Goal: Task Accomplishment & Management: Complete application form

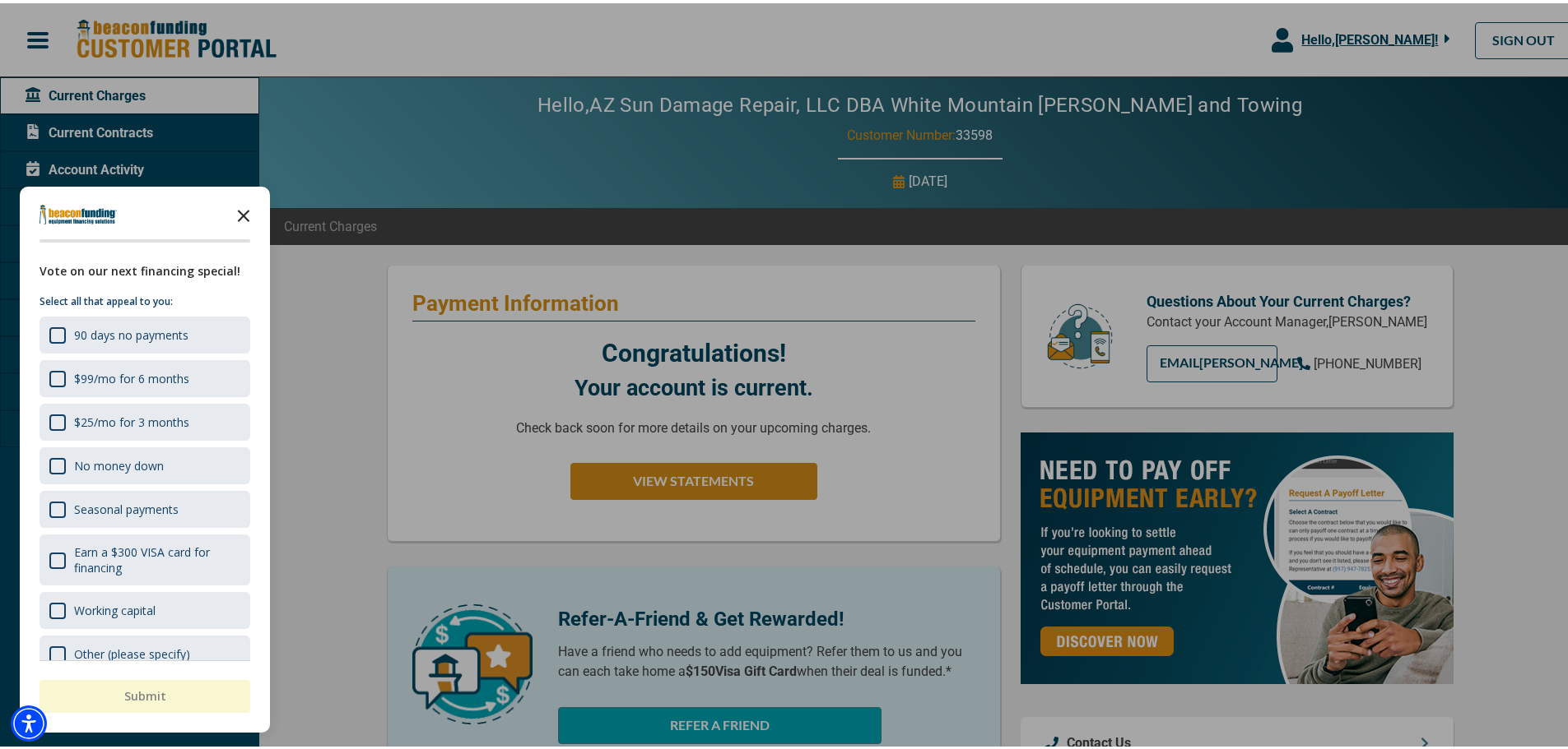
click at [243, 211] on polygon "Close the survey" at bounding box center [244, 212] width 12 height 12
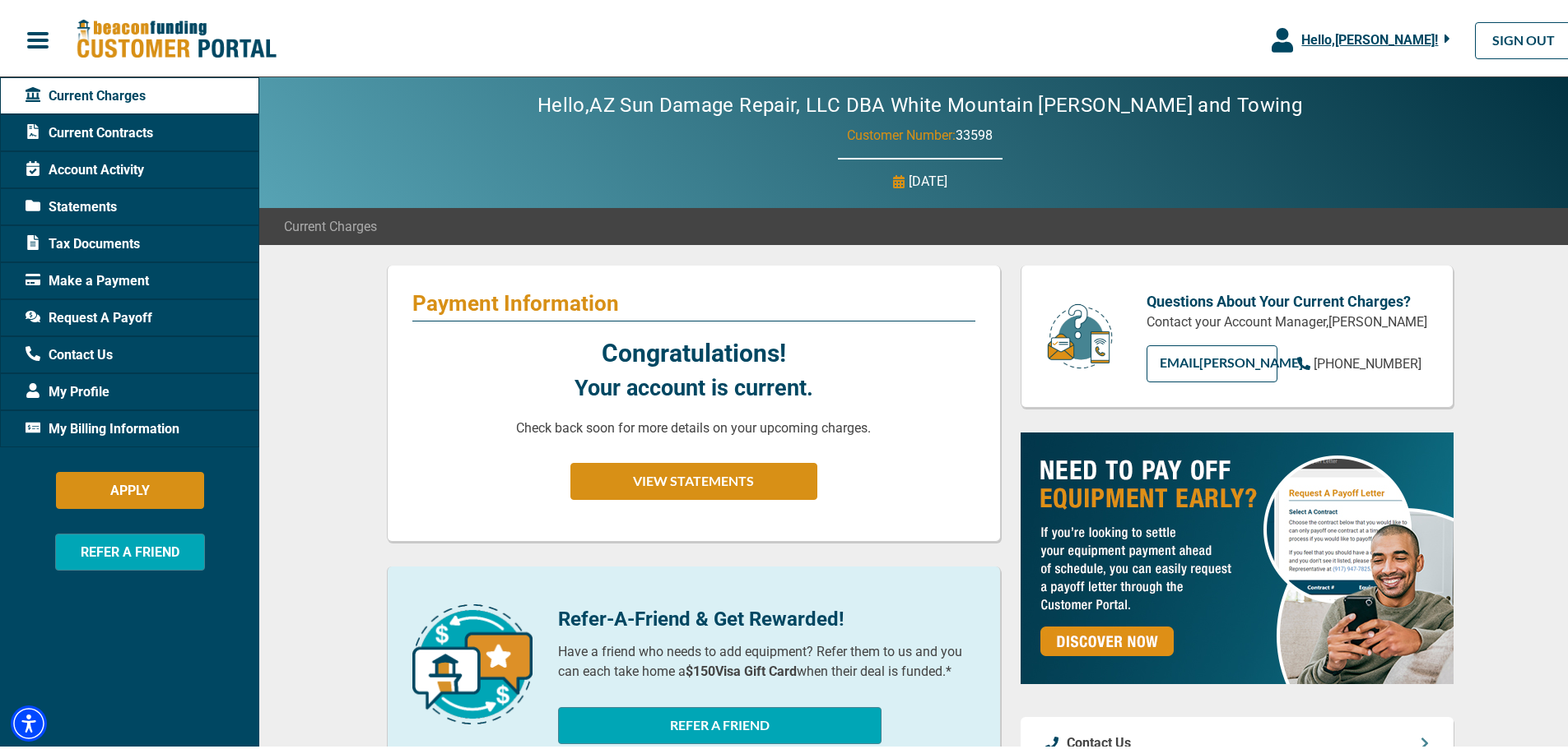
click at [99, 422] on span "My Billing Information" at bounding box center [103, 425] width 154 height 20
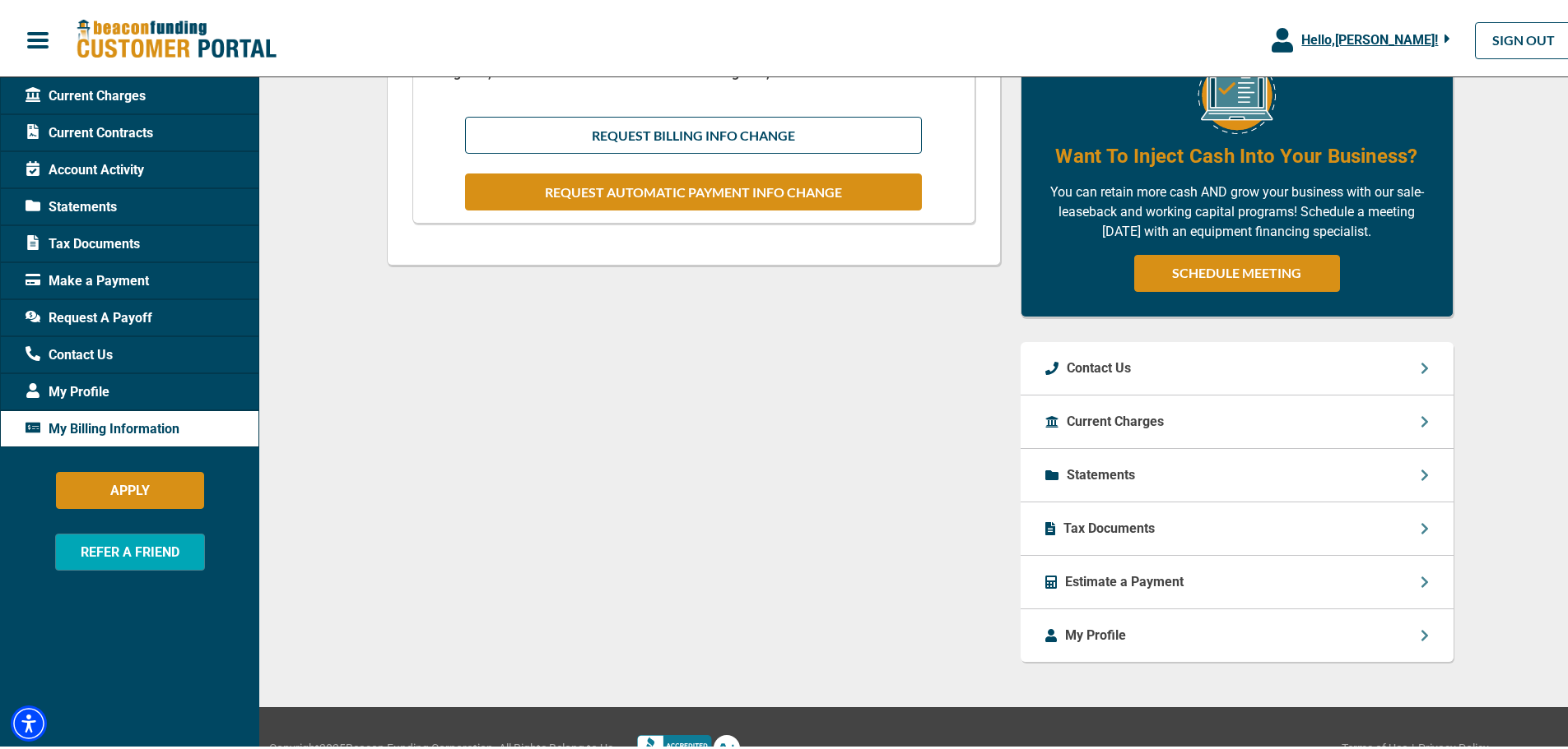
scroll to position [576, 0]
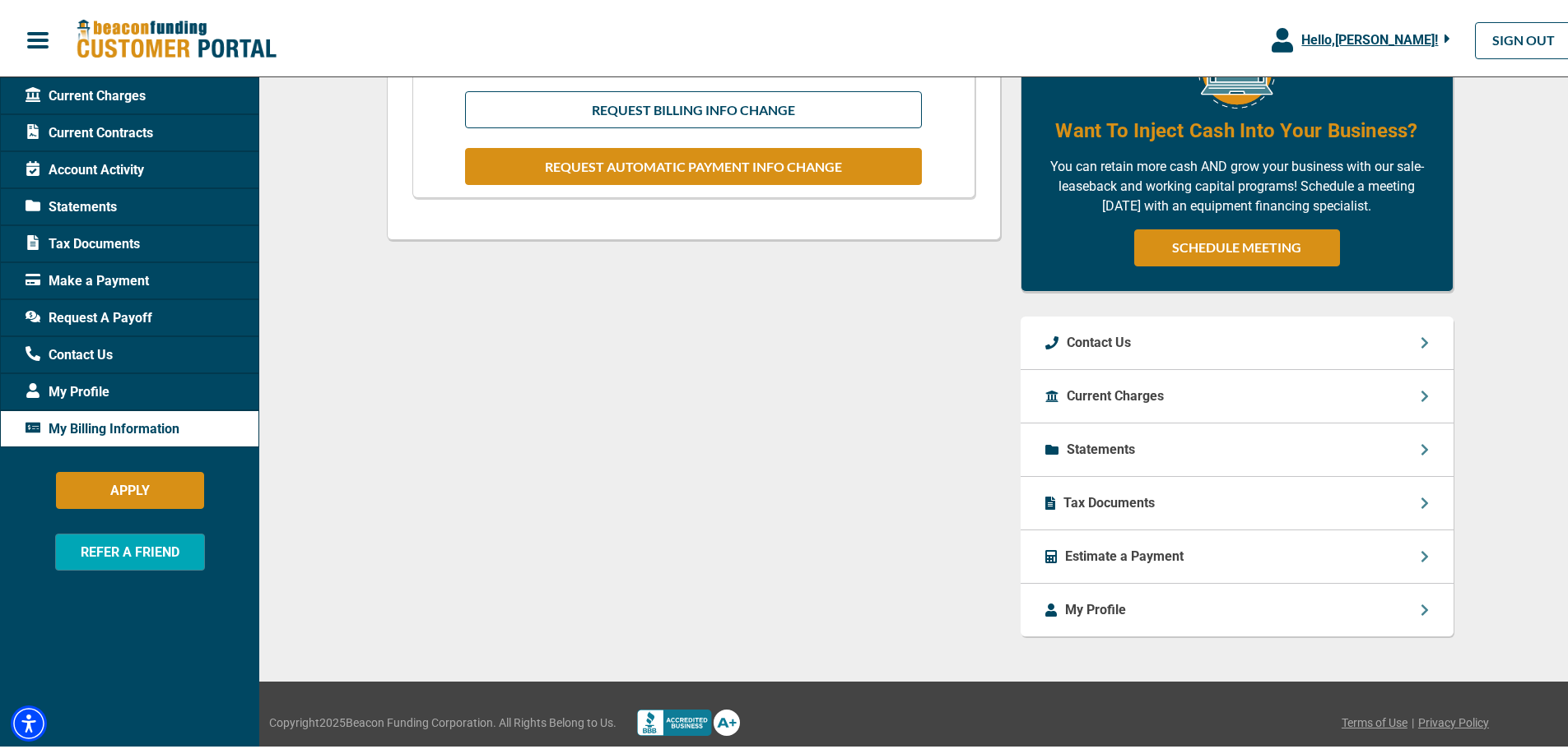
click at [61, 280] on span "Make a Payment" at bounding box center [88, 278] width 124 height 20
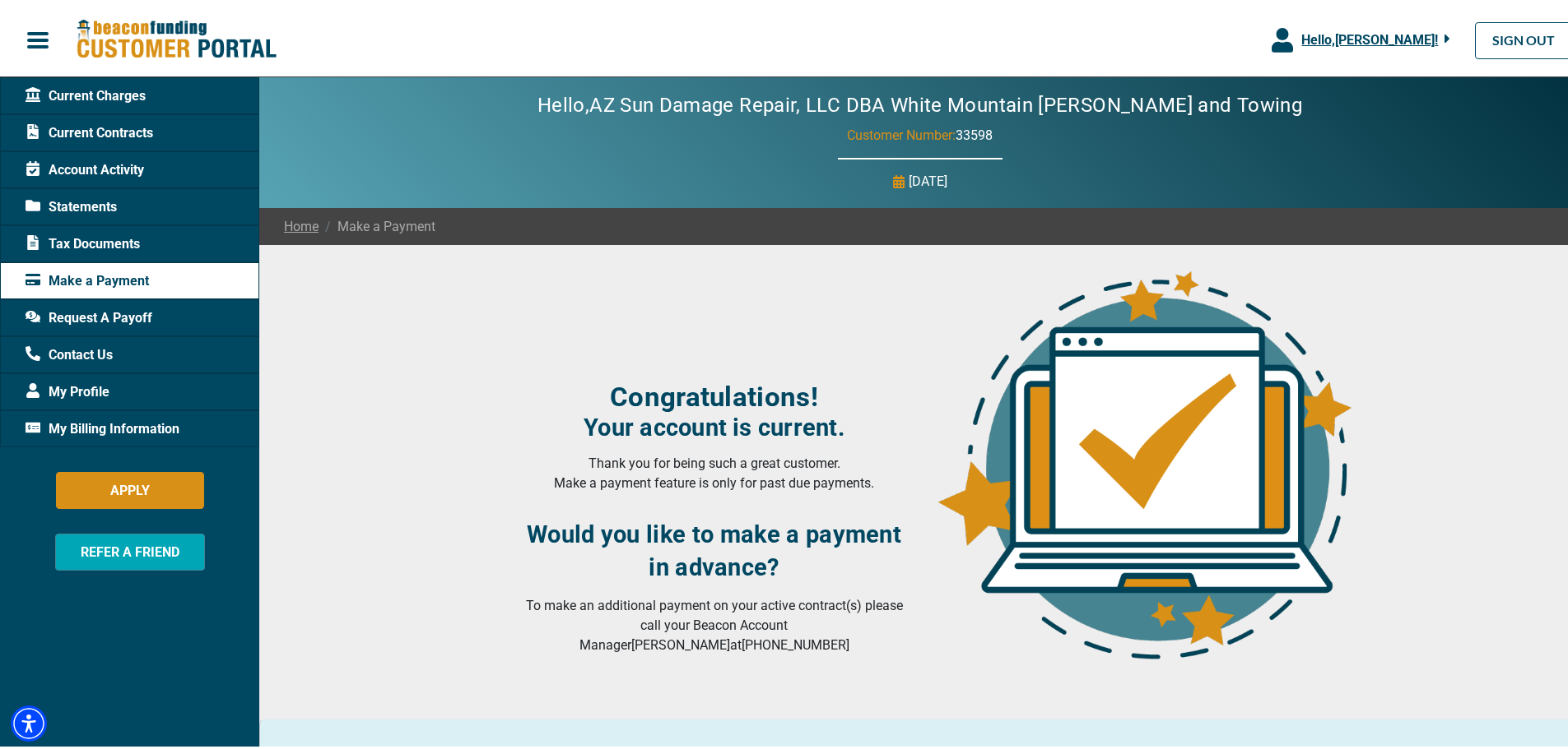
click at [66, 382] on span "My Profile" at bounding box center [68, 388] width 84 height 20
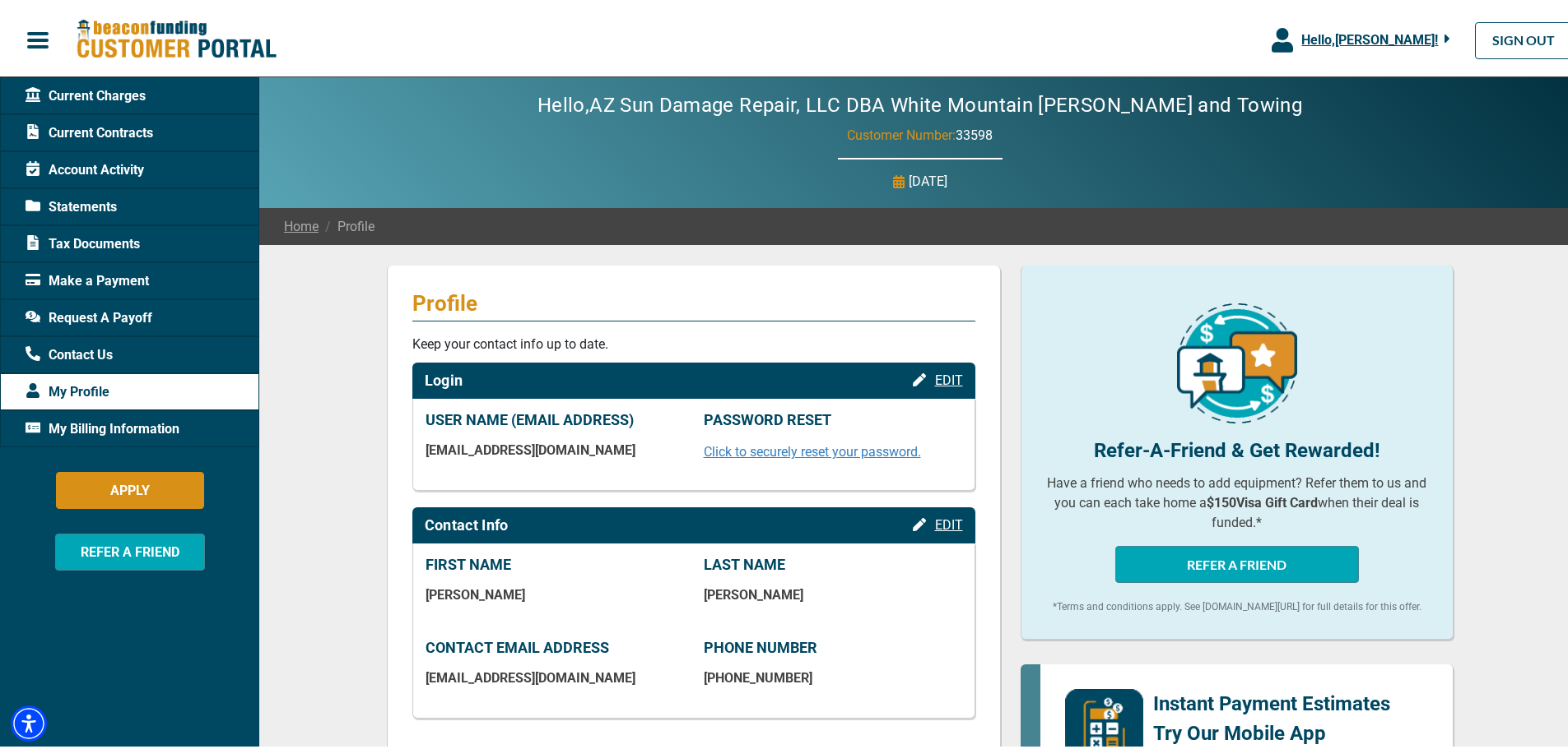
click at [88, 424] on span "My Billing Information" at bounding box center [103, 425] width 154 height 20
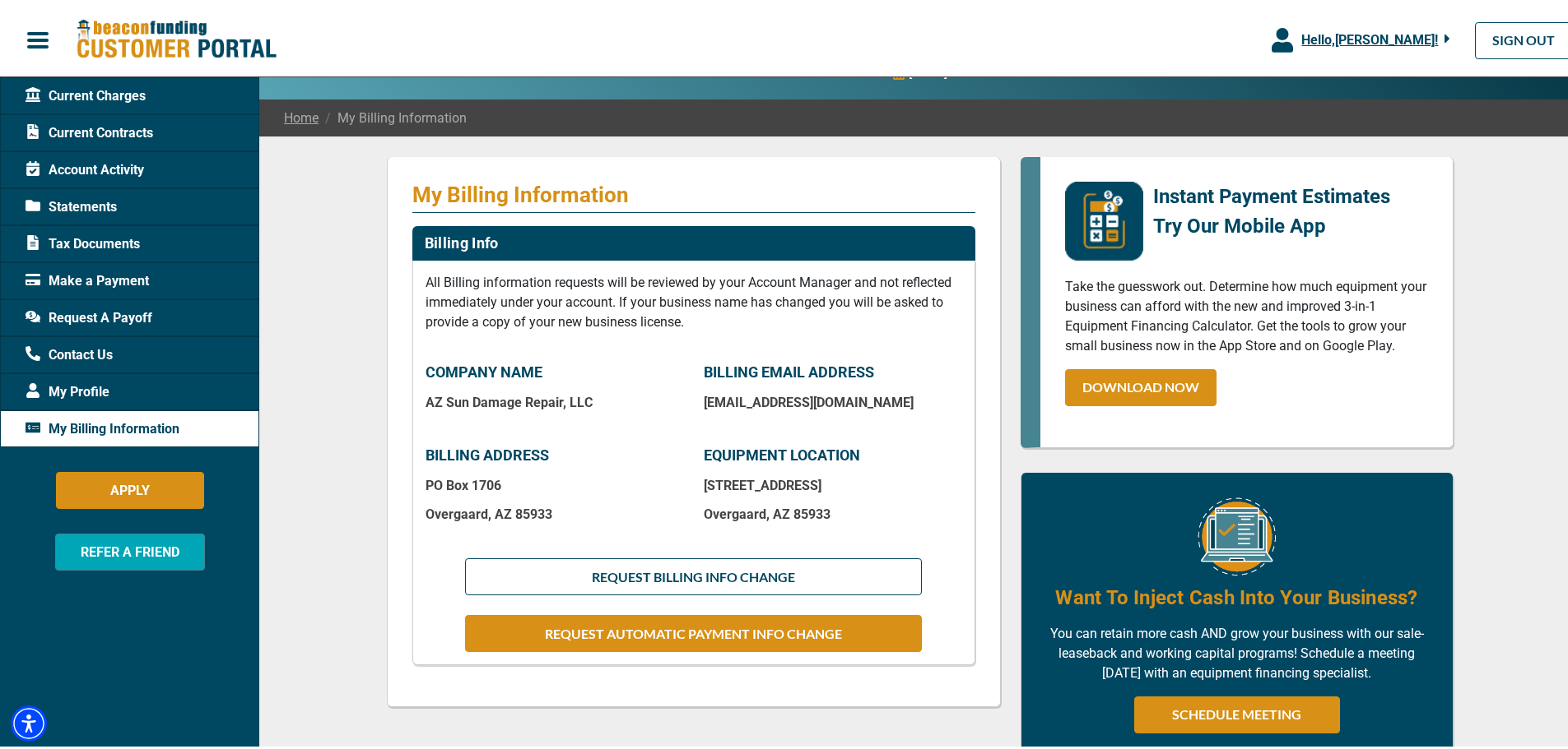
scroll to position [165, 0]
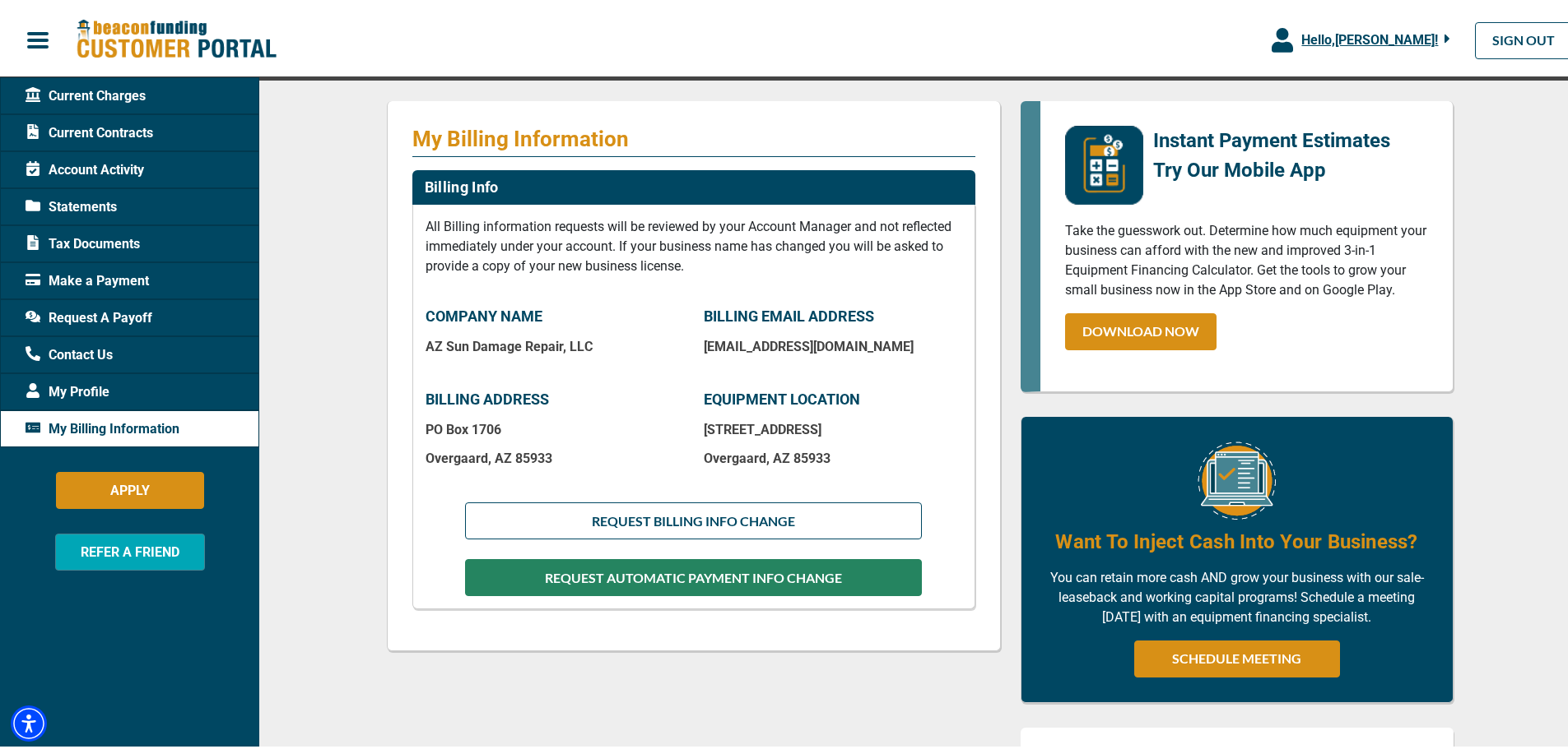
click at [731, 578] on button "REQUEST AUTOMATIC PAYMENT INFO CHANGE" at bounding box center [692, 574] width 456 height 37
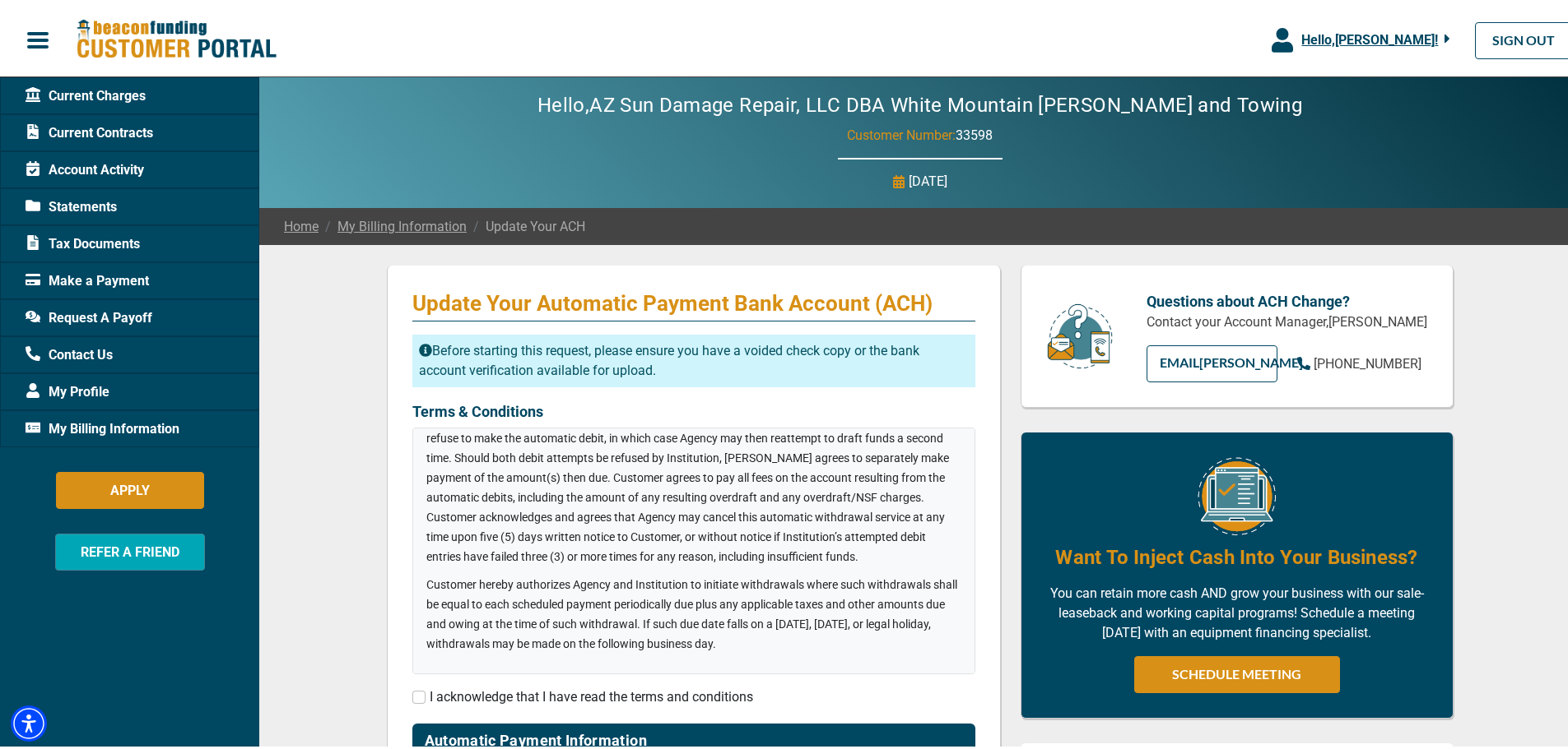
scroll to position [248, 0]
click at [416, 696] on input "checkbox" at bounding box center [419, 695] width 13 height 13
checkbox input "true"
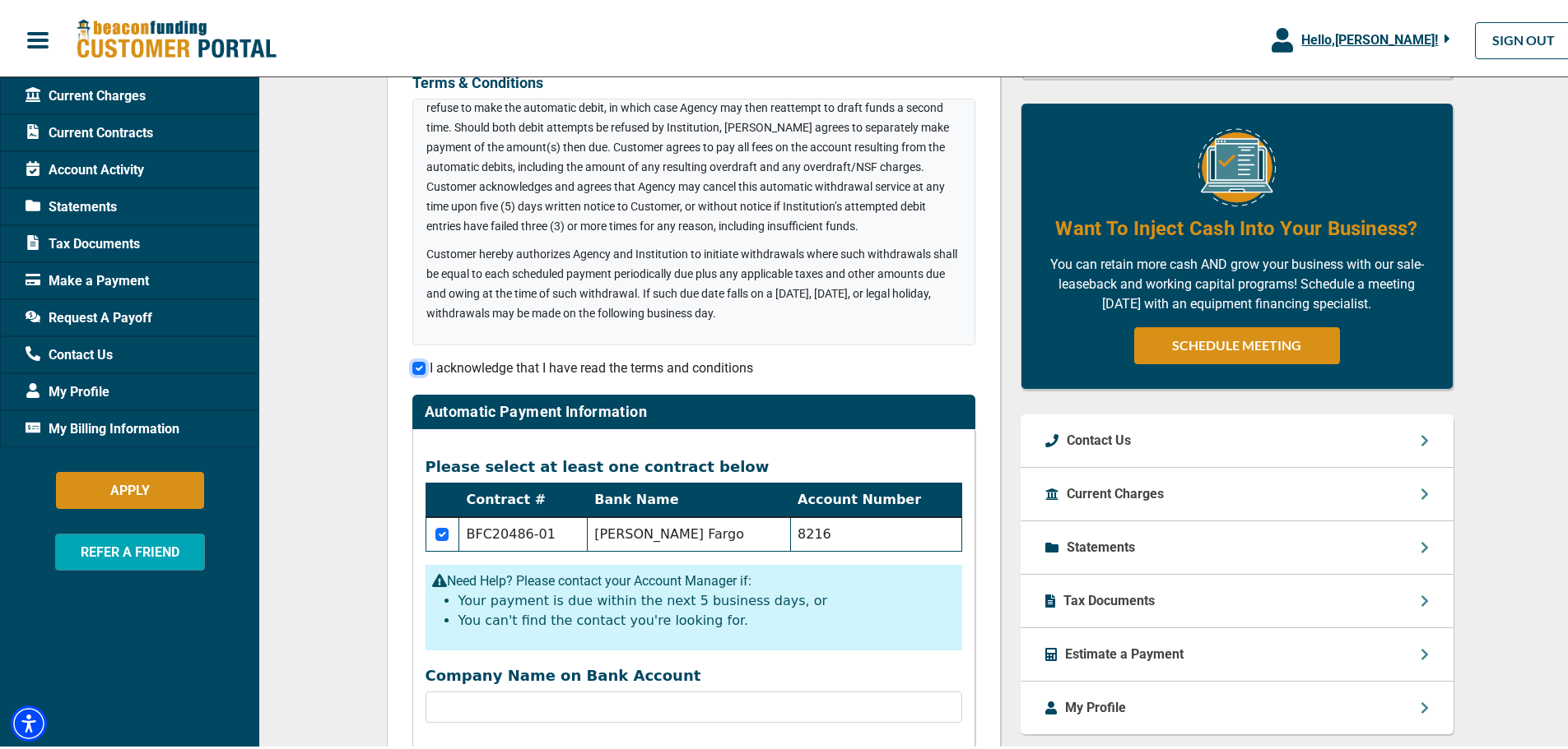
scroll to position [411, 0]
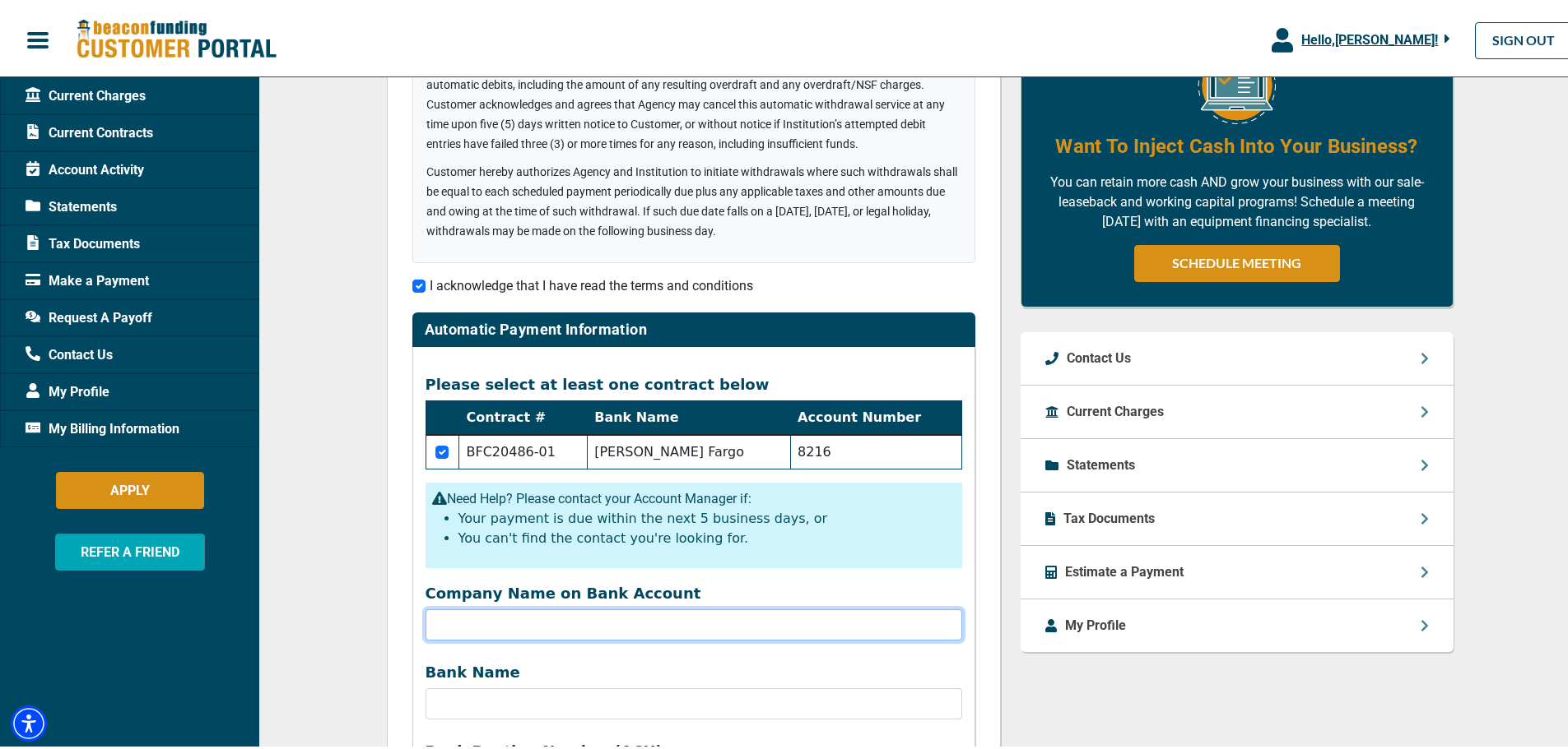
click at [579, 623] on input "Company Name on Bank Account" at bounding box center [694, 621] width 537 height 31
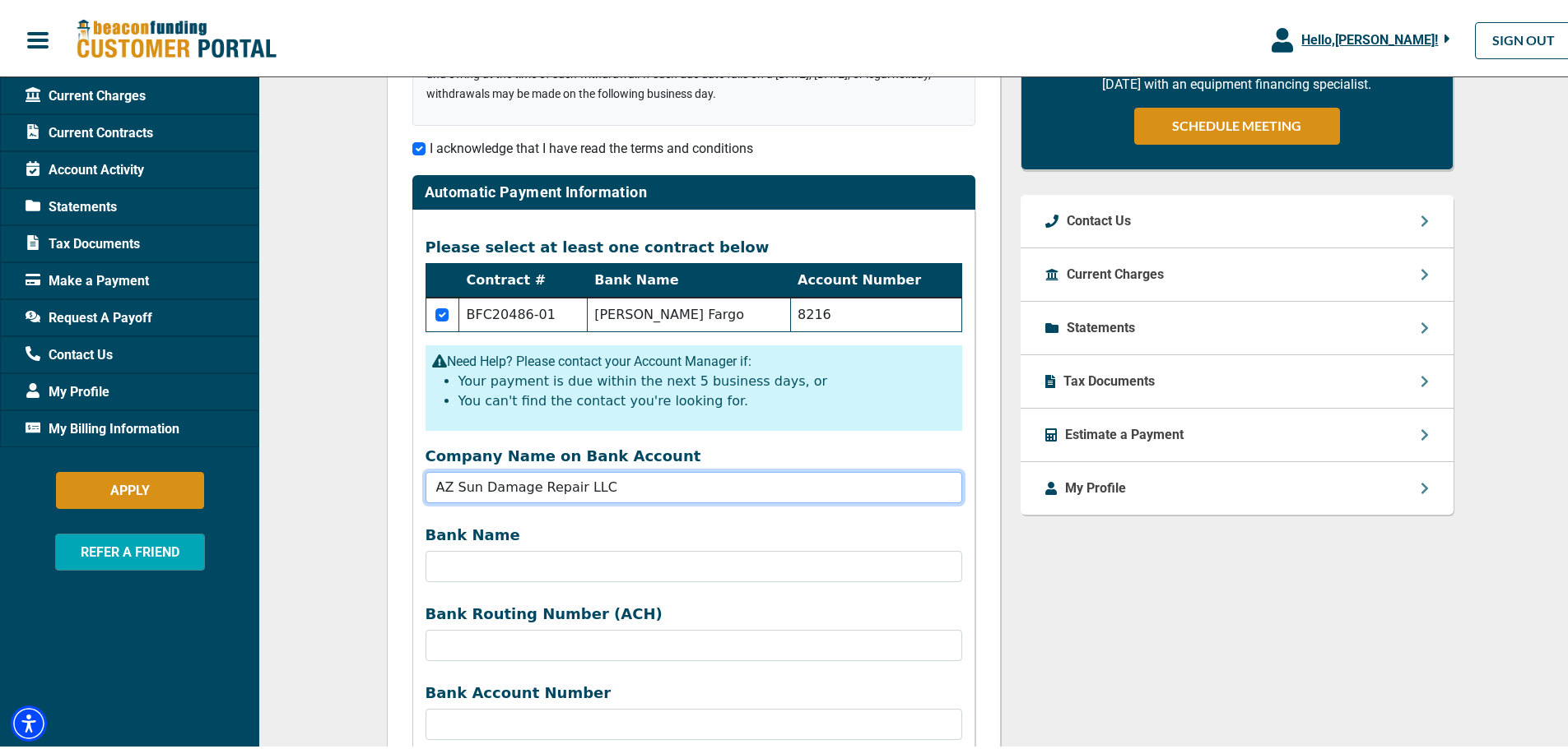
scroll to position [576, 0]
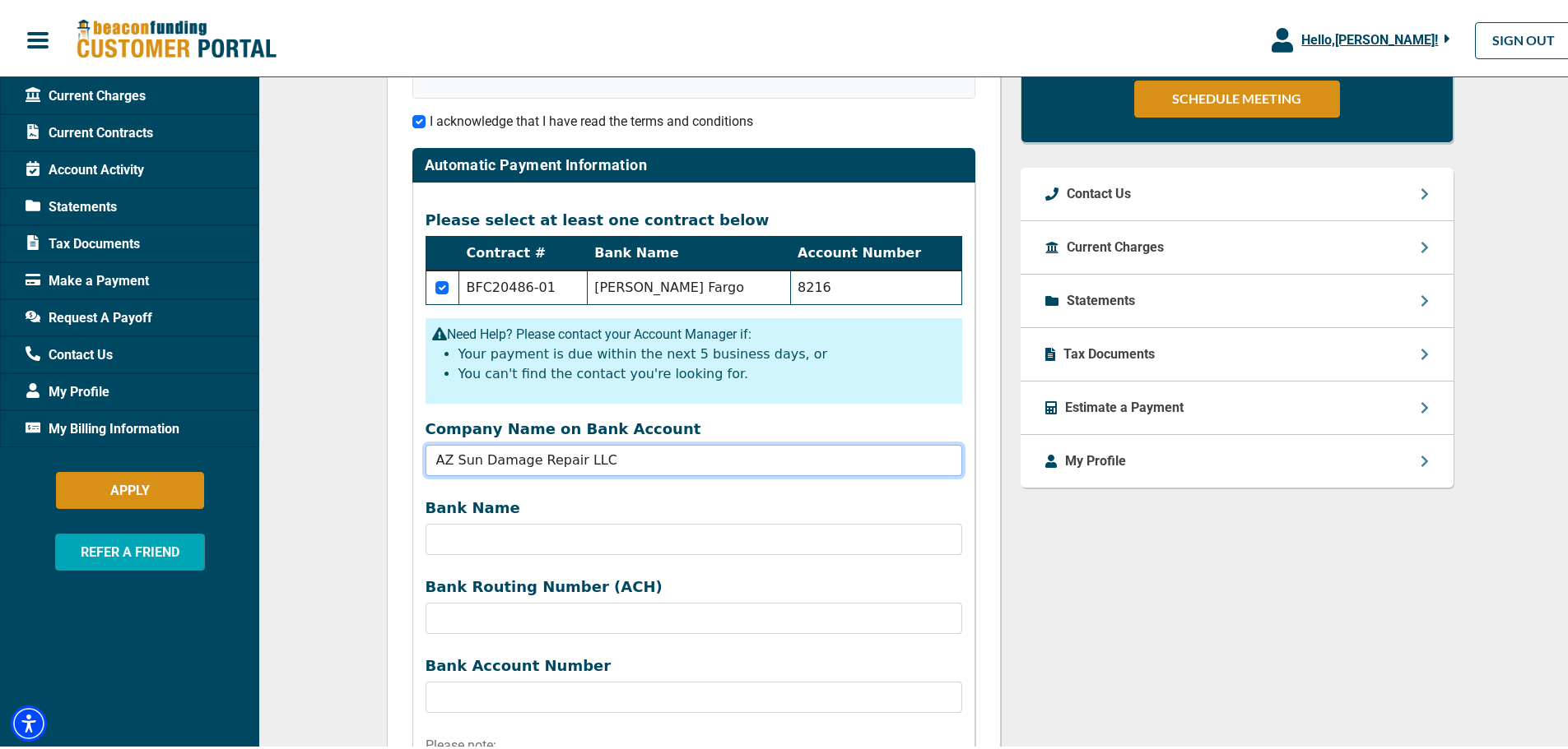
type input "AZ Sun Damage Repair LLC"
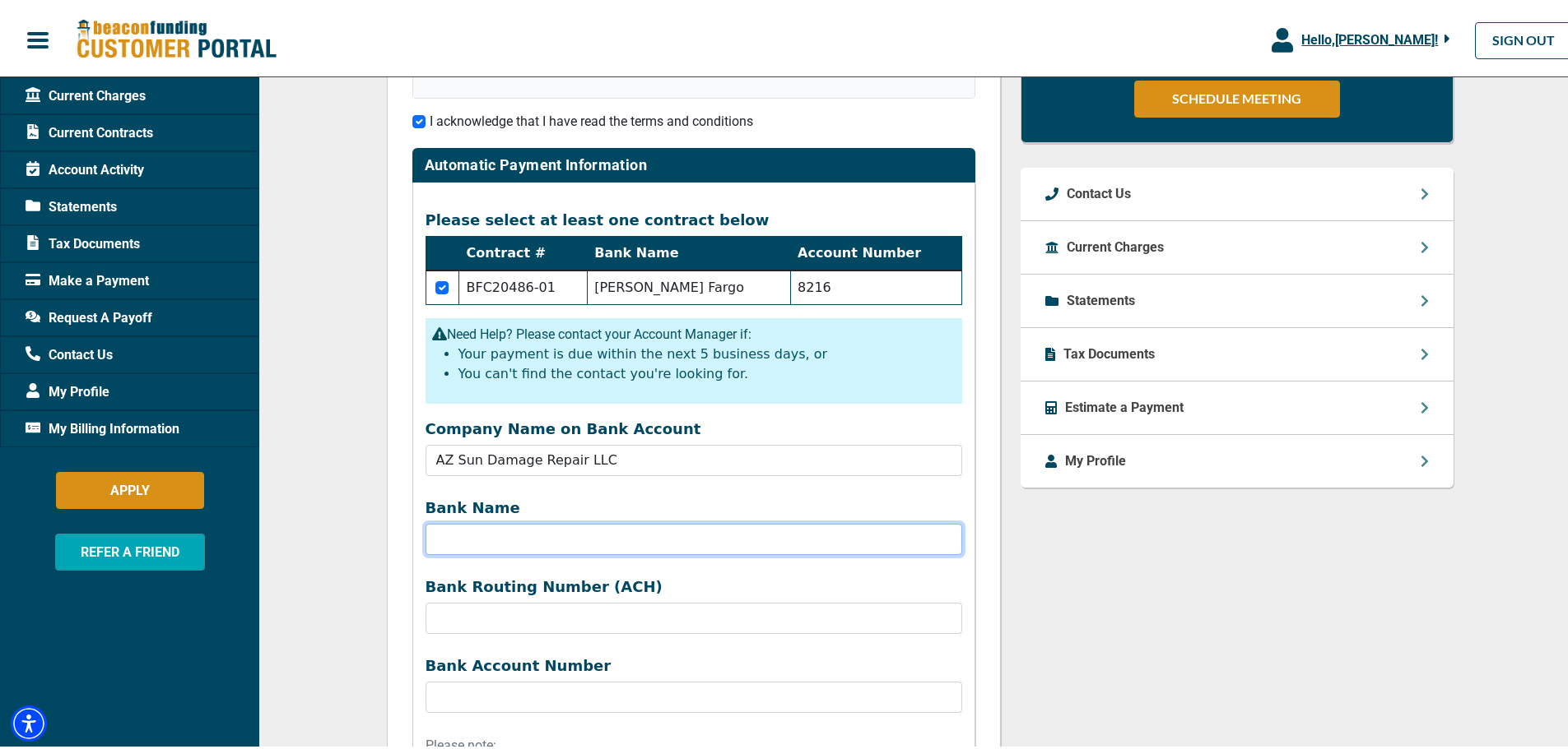
click at [474, 543] on input "Bank Name" at bounding box center [694, 536] width 537 height 31
type input "[PERSON_NAME] Fargo"
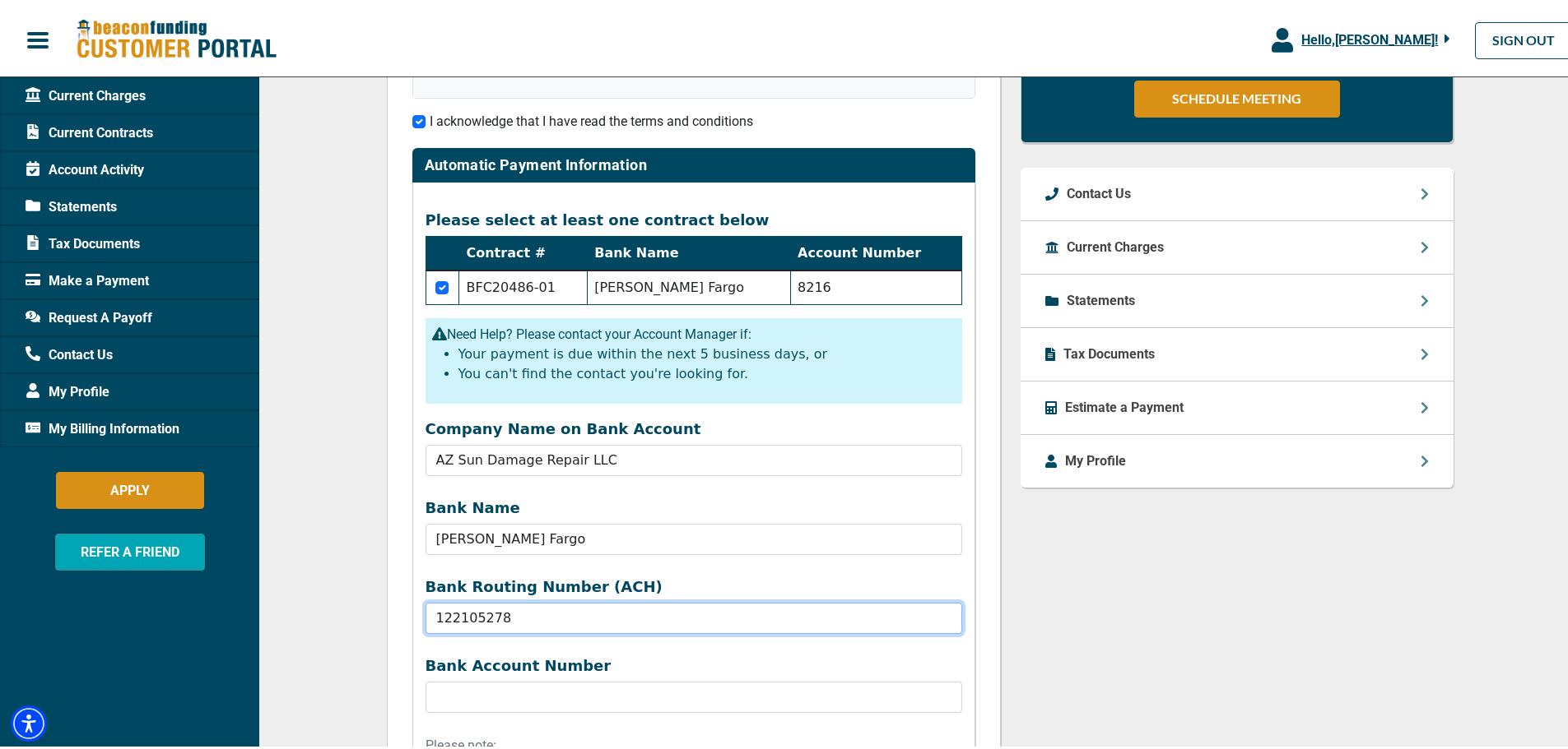
type input "122105278"
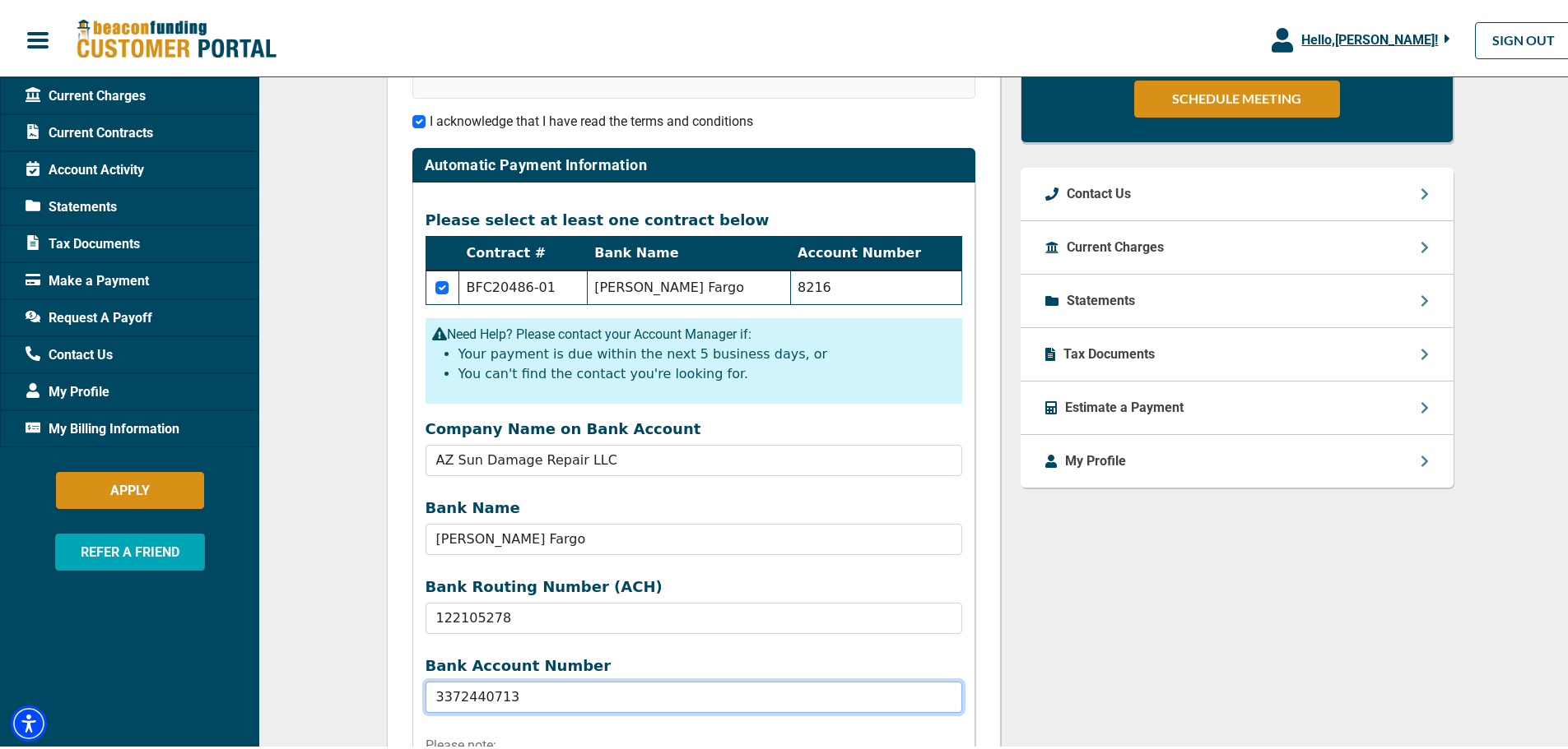
type input "3372440713"
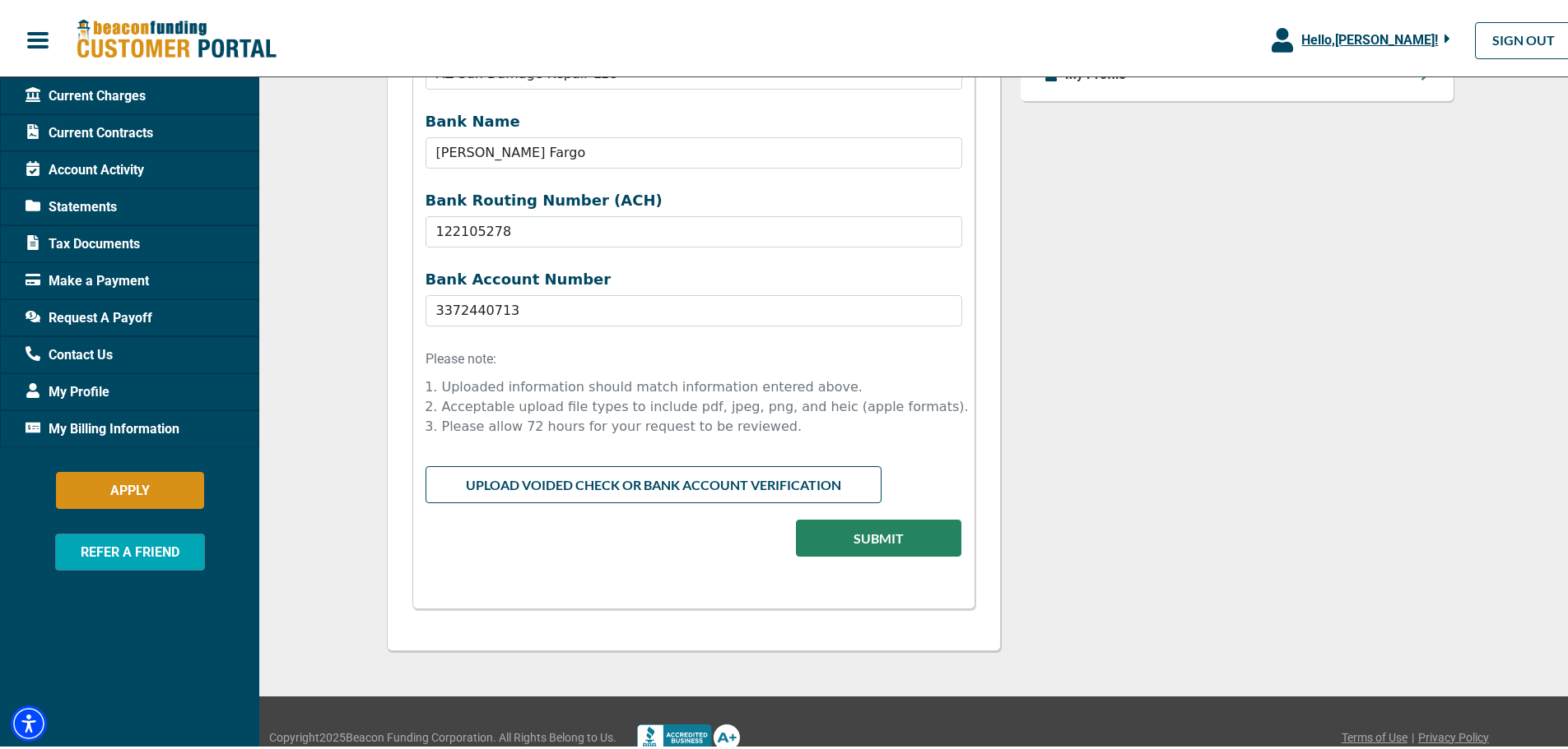
scroll to position [990, 0]
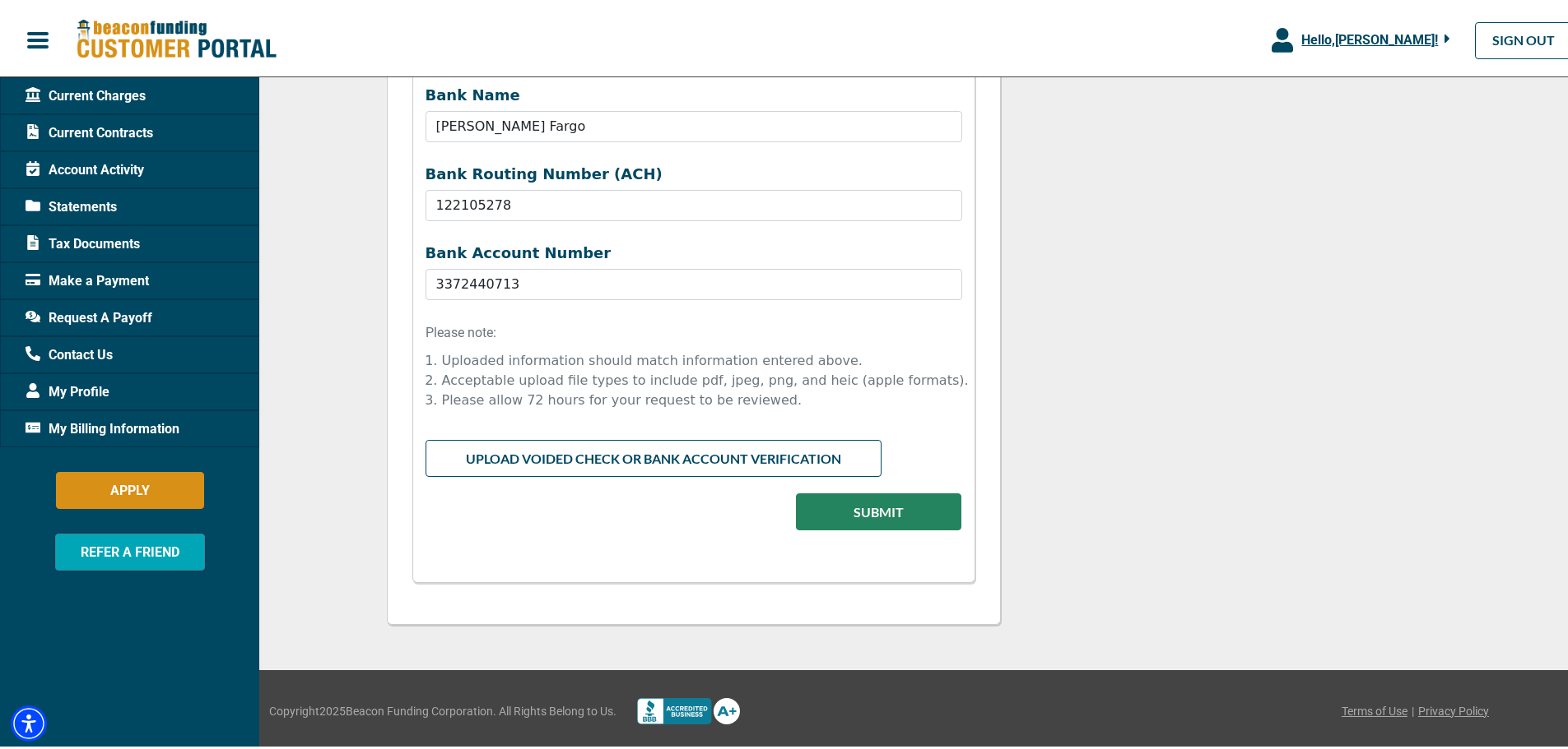
click at [535, 448] on input "file" at bounding box center [694, 452] width 537 height 31
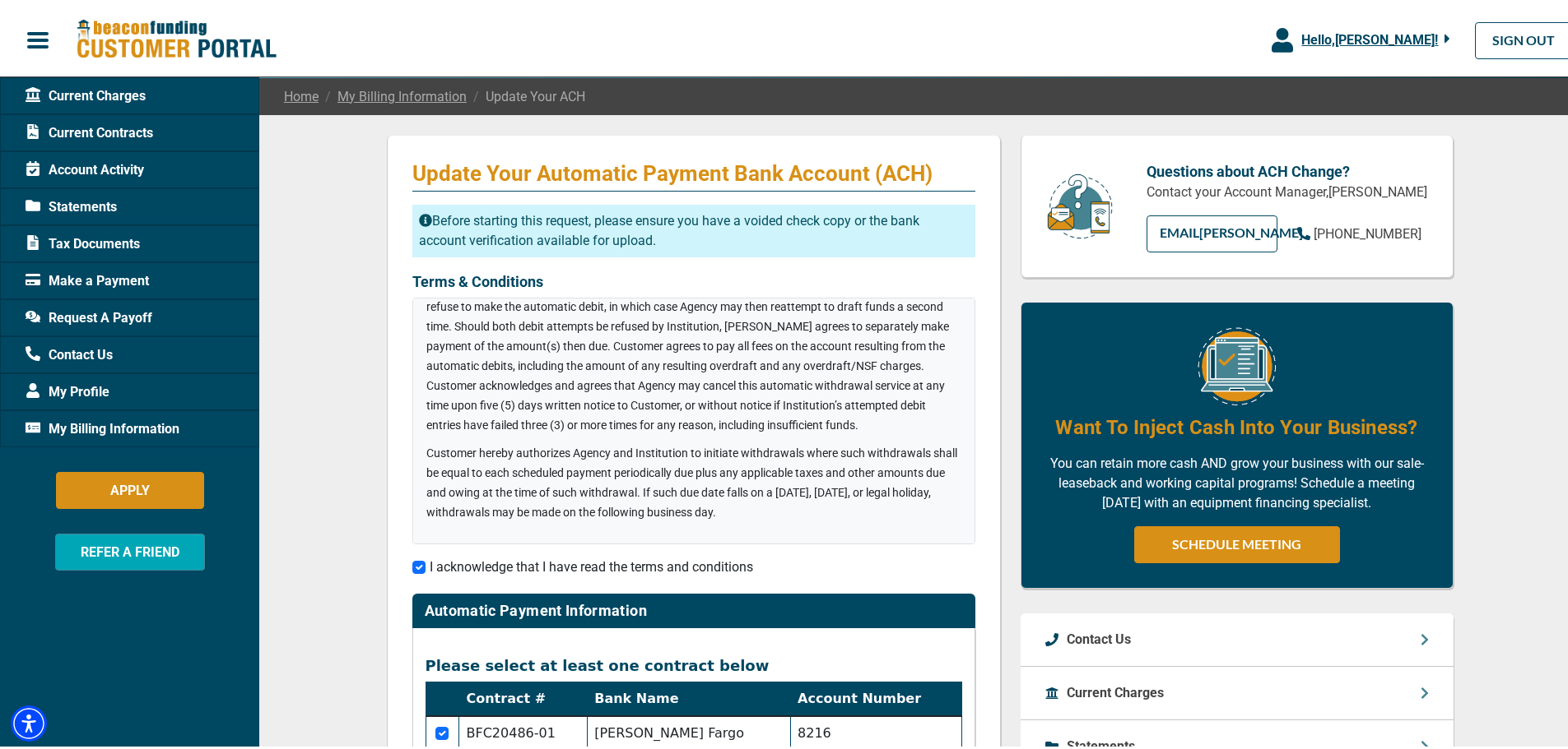
scroll to position [0, 0]
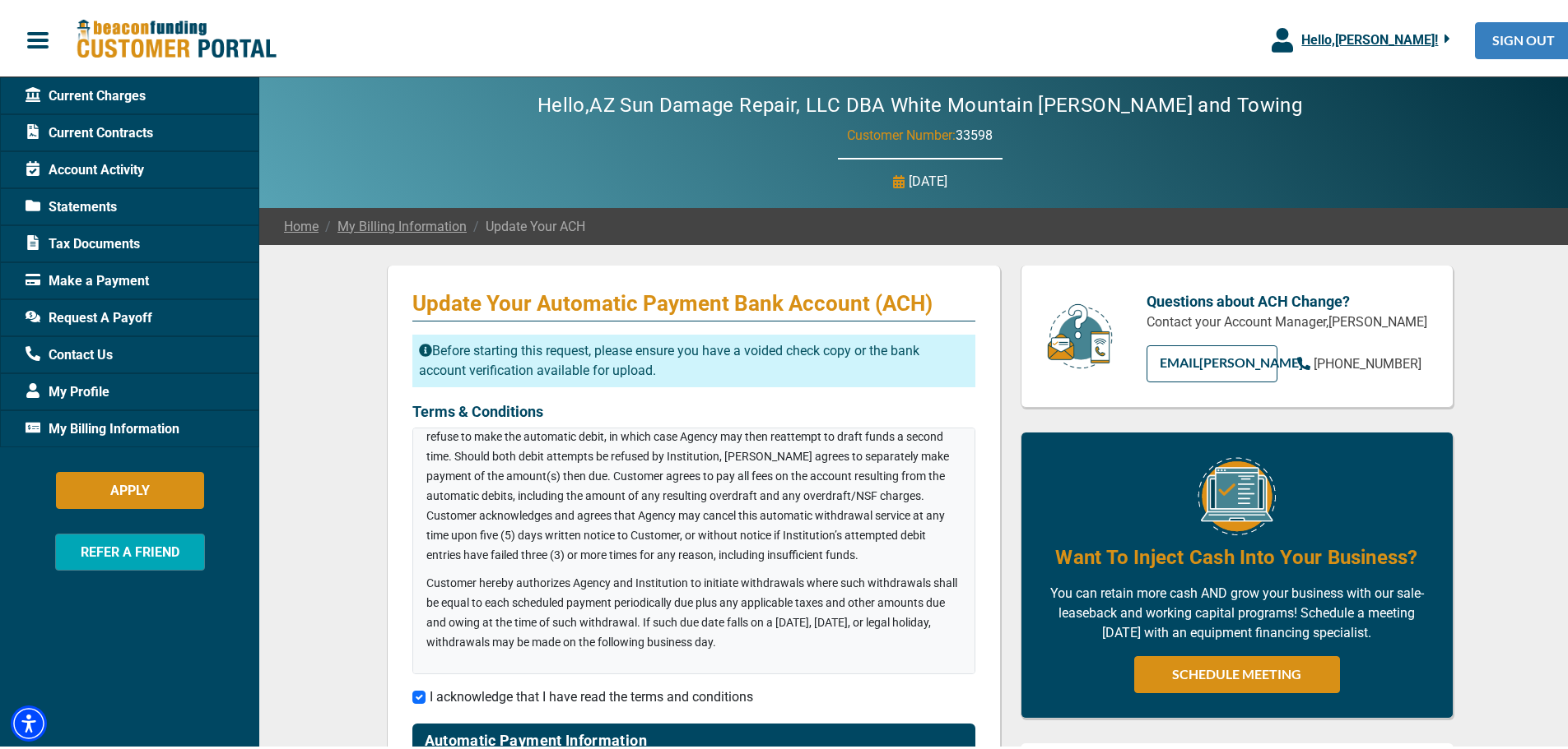
click at [1484, 34] on link "SIGN OUT" at bounding box center [1523, 37] width 97 height 37
